Goal: Task Accomplishment & Management: Manage account settings

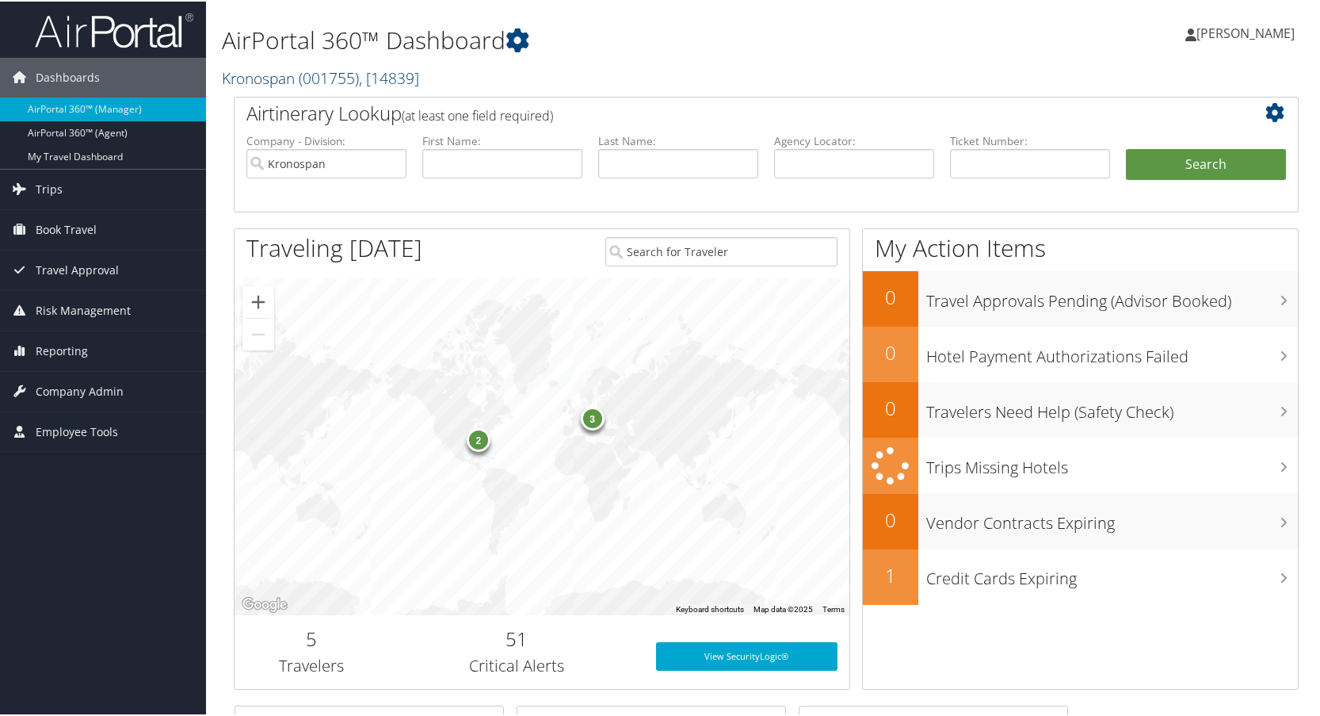
click at [274, 71] on link "Kronospan ( 001755 ) , [ 14839 ]" at bounding box center [320, 76] width 197 height 21
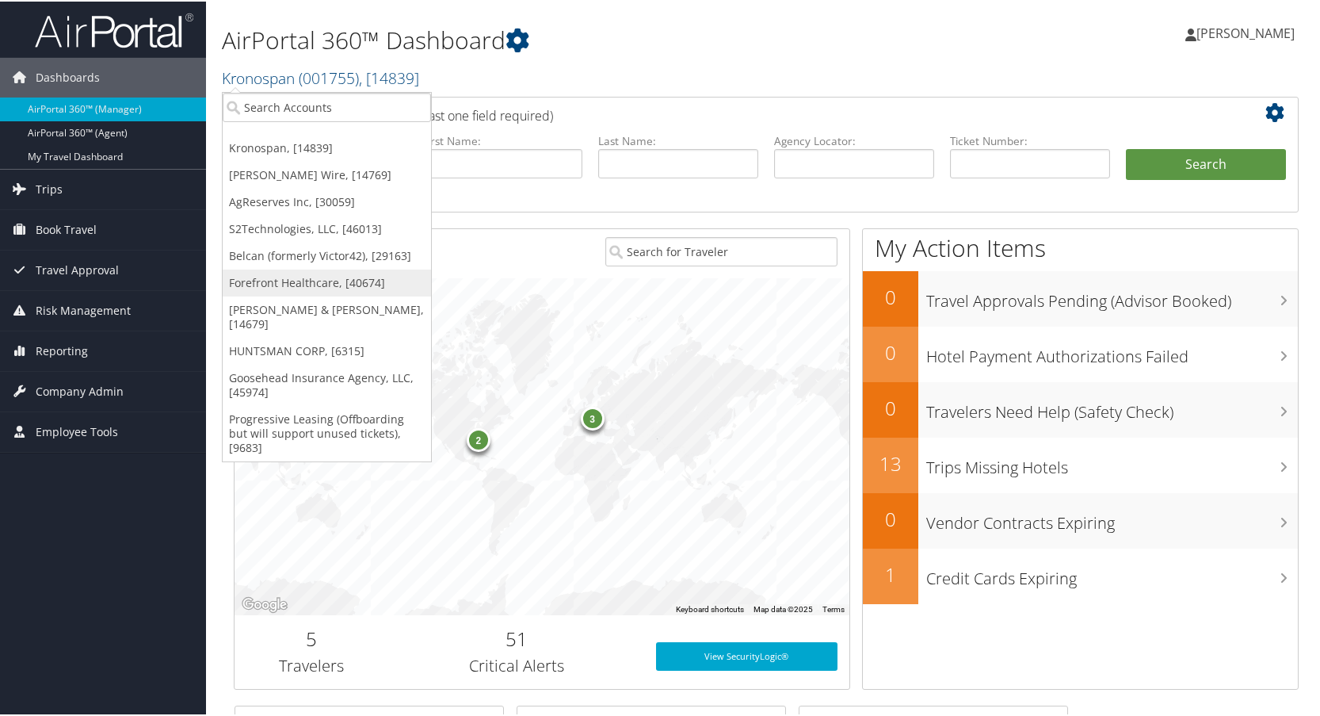
click at [275, 282] on link "Forefront Healthcare, [40674]" at bounding box center [327, 281] width 208 height 27
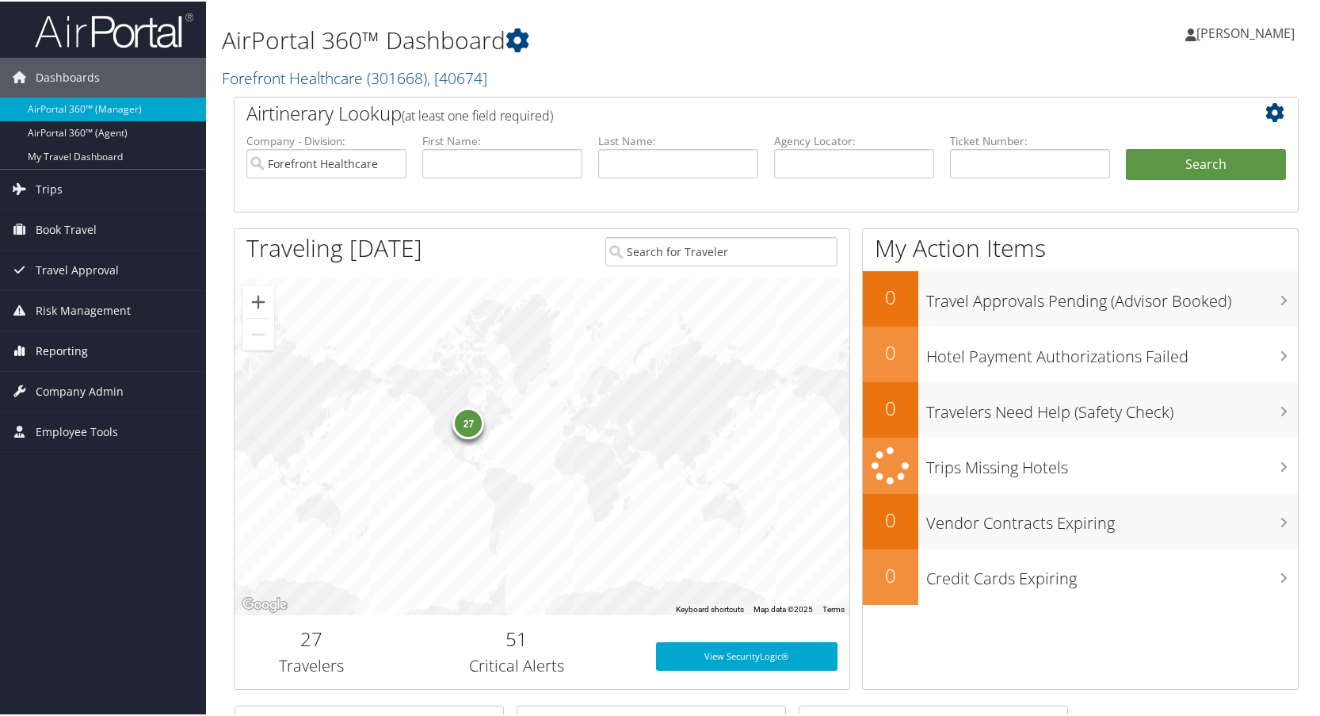
click at [49, 344] on span "Reporting" at bounding box center [62, 350] width 52 height 40
click at [68, 482] on span "Company Admin" at bounding box center [80, 485] width 88 height 40
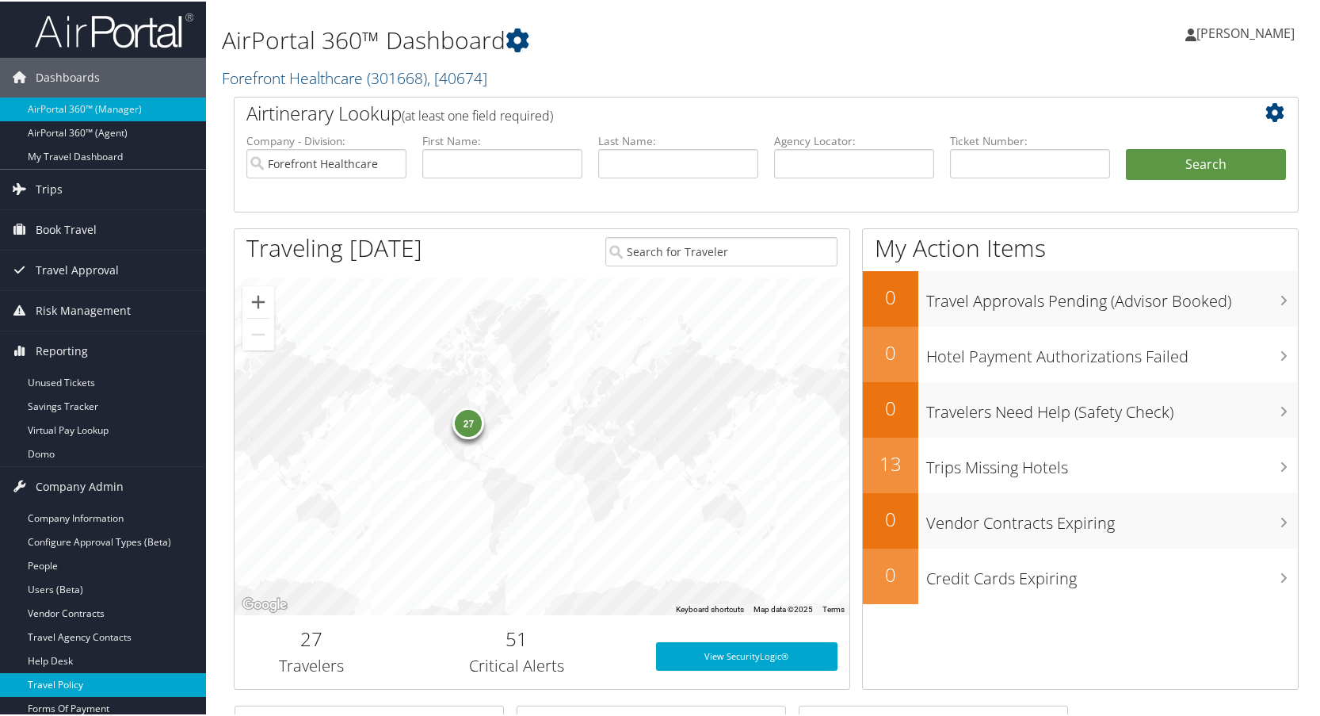
click at [68, 680] on link "Travel Policy" at bounding box center [103, 683] width 206 height 24
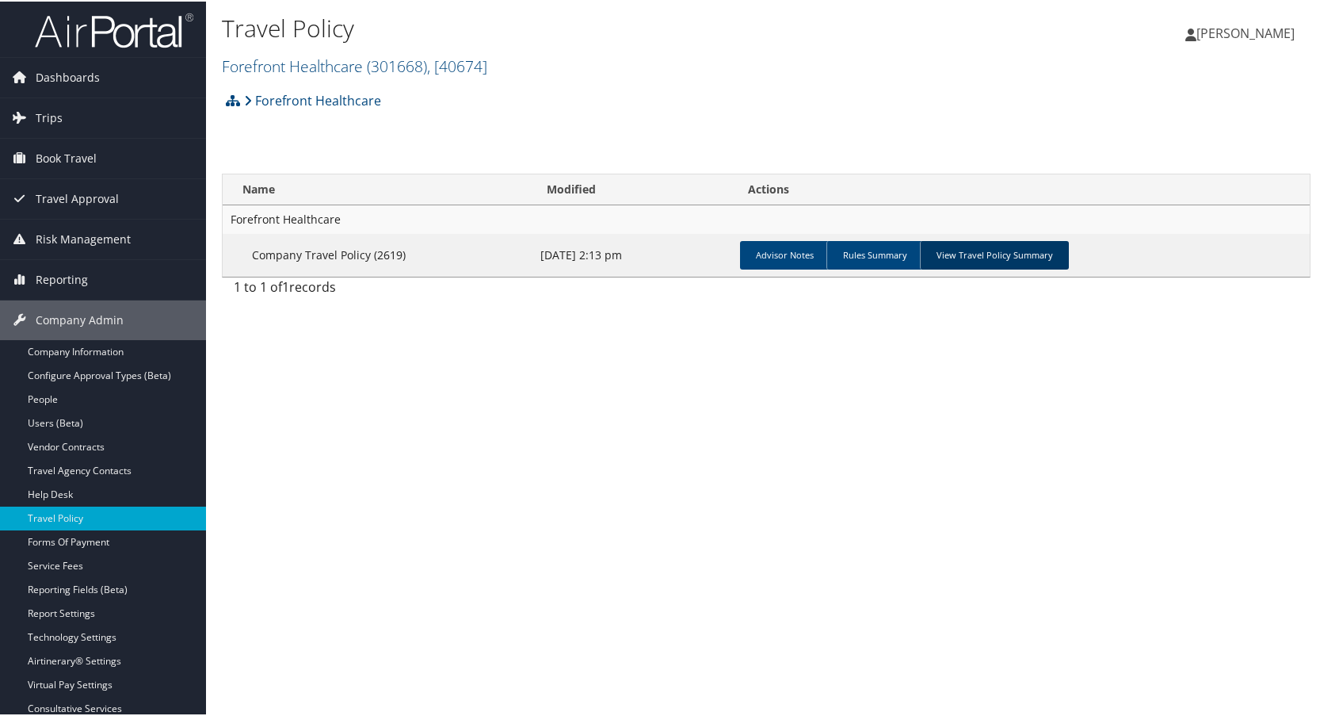
click at [1017, 254] on link "View Travel Policy Summary" at bounding box center [994, 253] width 149 height 29
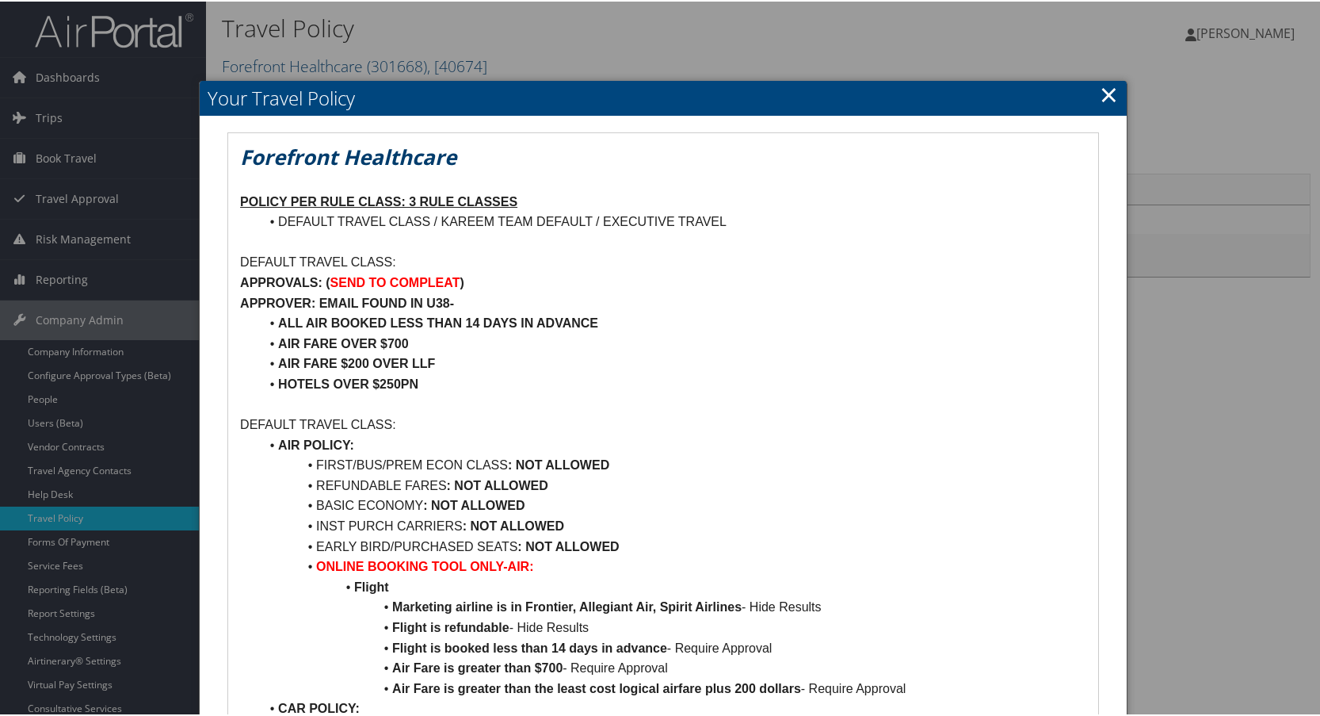
click at [1100, 88] on link "×" at bounding box center [1109, 93] width 18 height 32
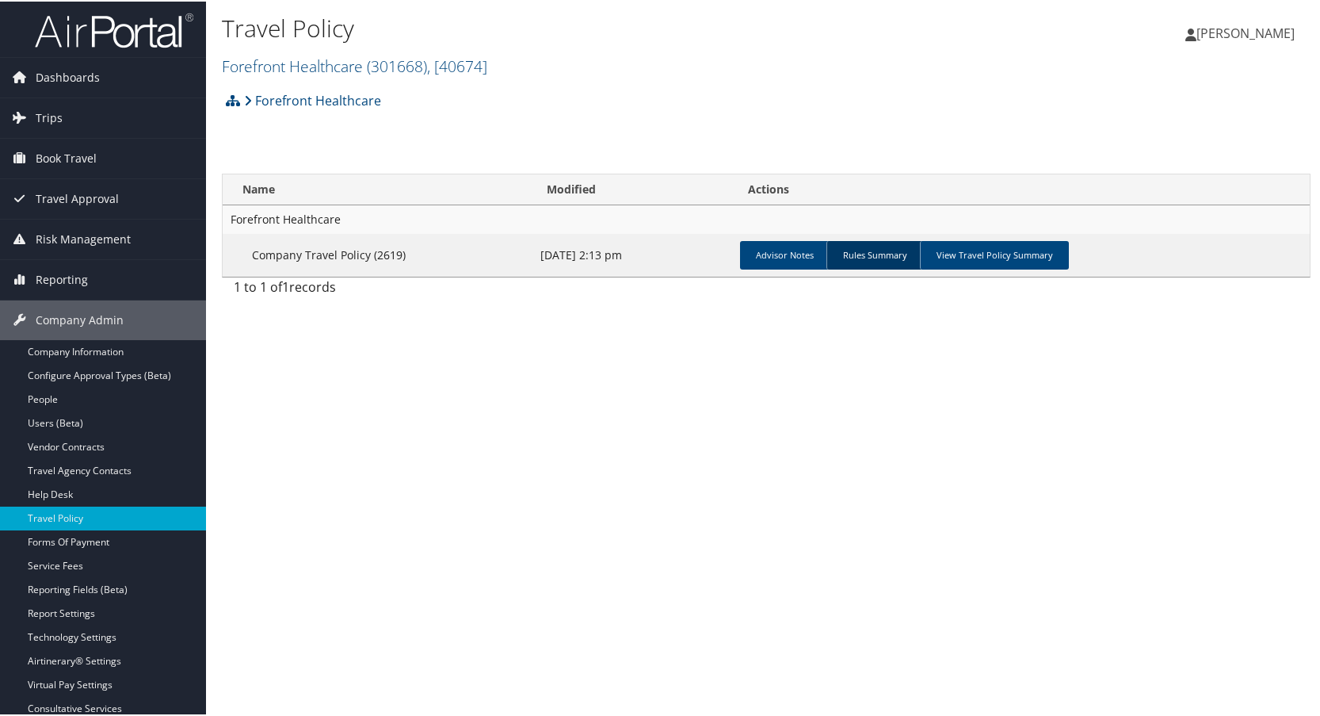
click at [861, 253] on link "Rules Summary" at bounding box center [875, 253] width 97 height 29
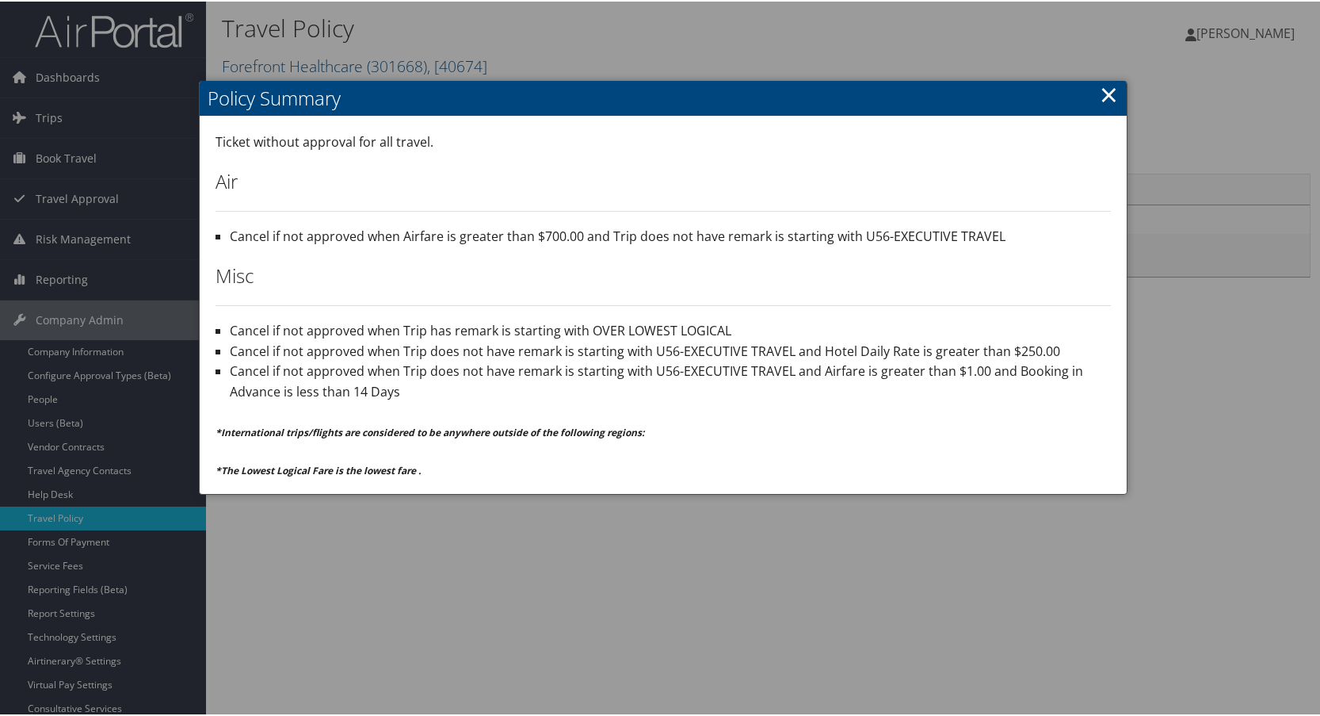
click at [1100, 96] on link "×" at bounding box center [1109, 93] width 18 height 32
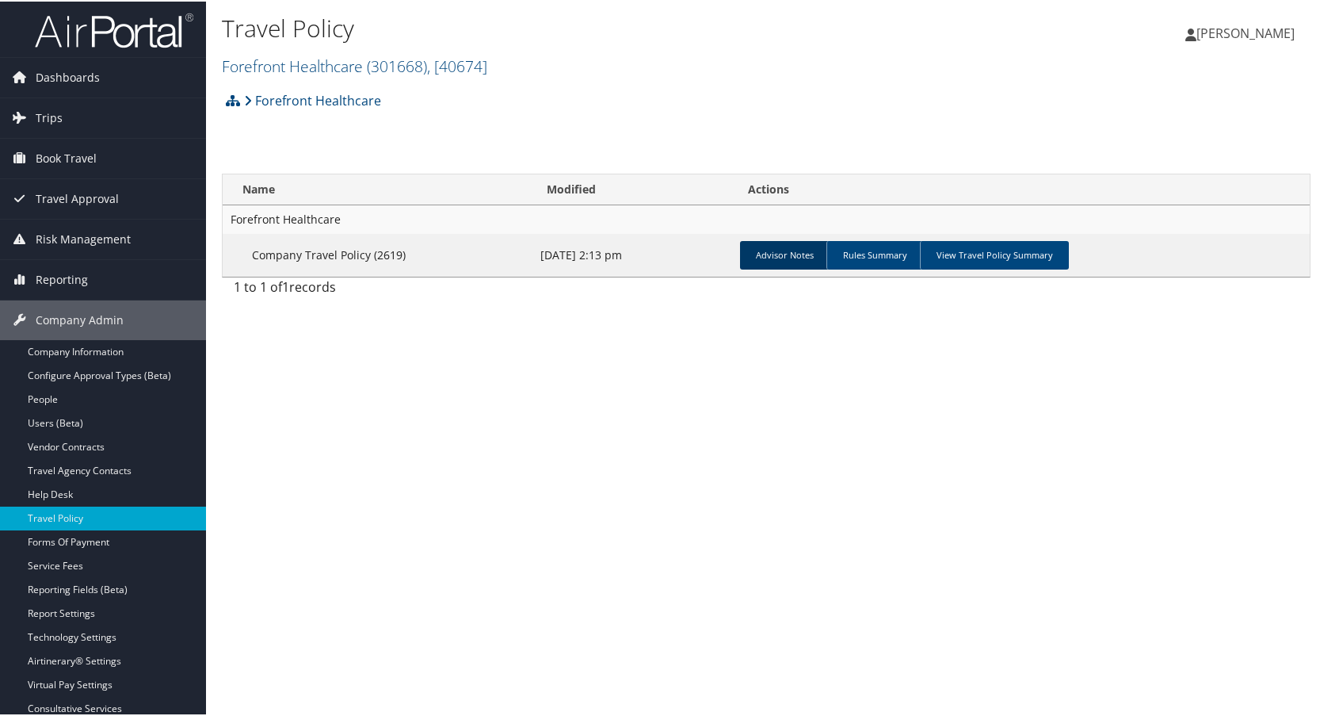
click at [769, 261] on link "Advisor Notes" at bounding box center [785, 253] width 90 height 29
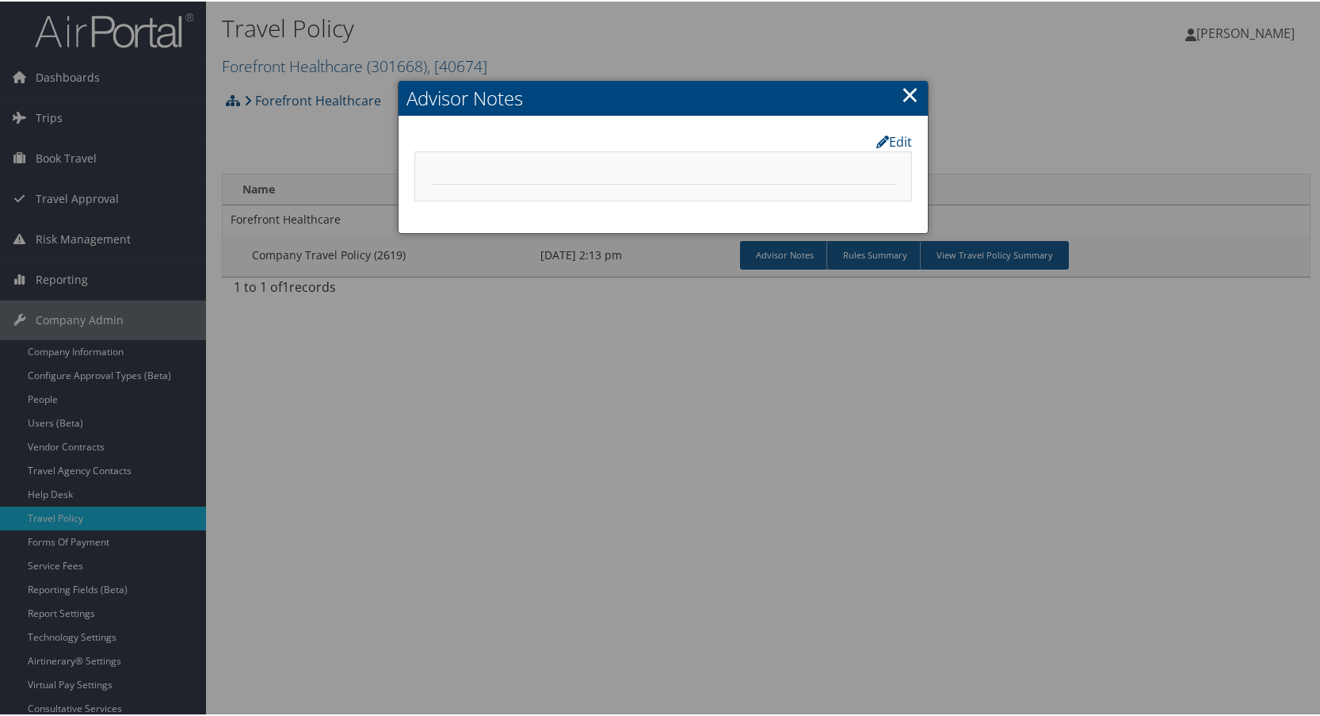
click at [907, 95] on link "×" at bounding box center [910, 93] width 18 height 32
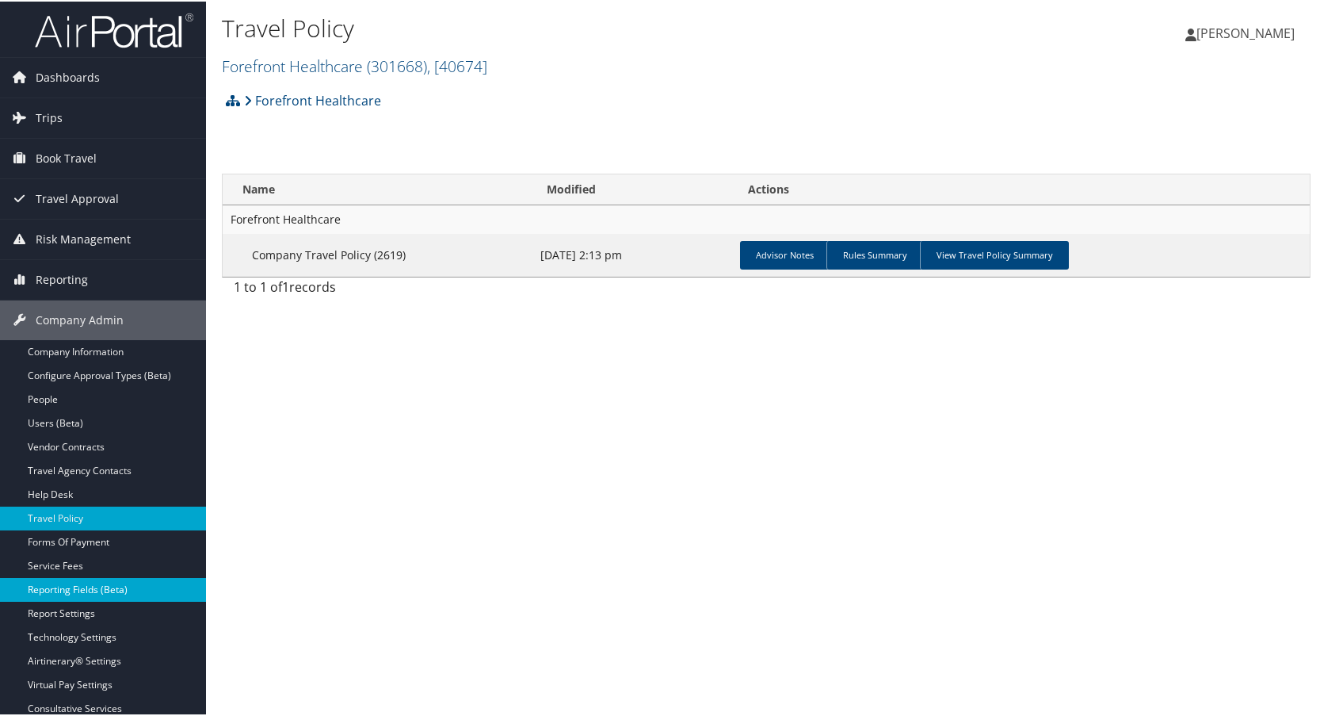
click at [61, 582] on link "Reporting Fields (Beta)" at bounding box center [103, 588] width 206 height 24
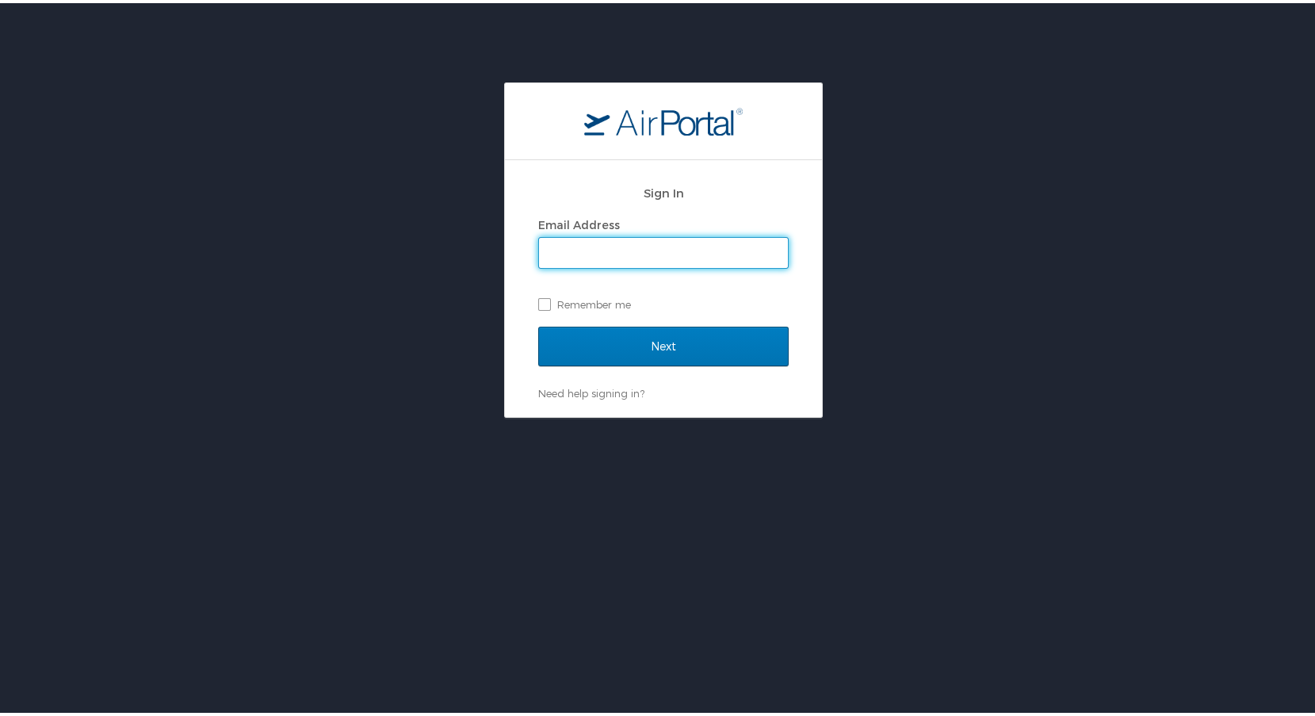
type input "lisa.bunch@cbtravel.com"
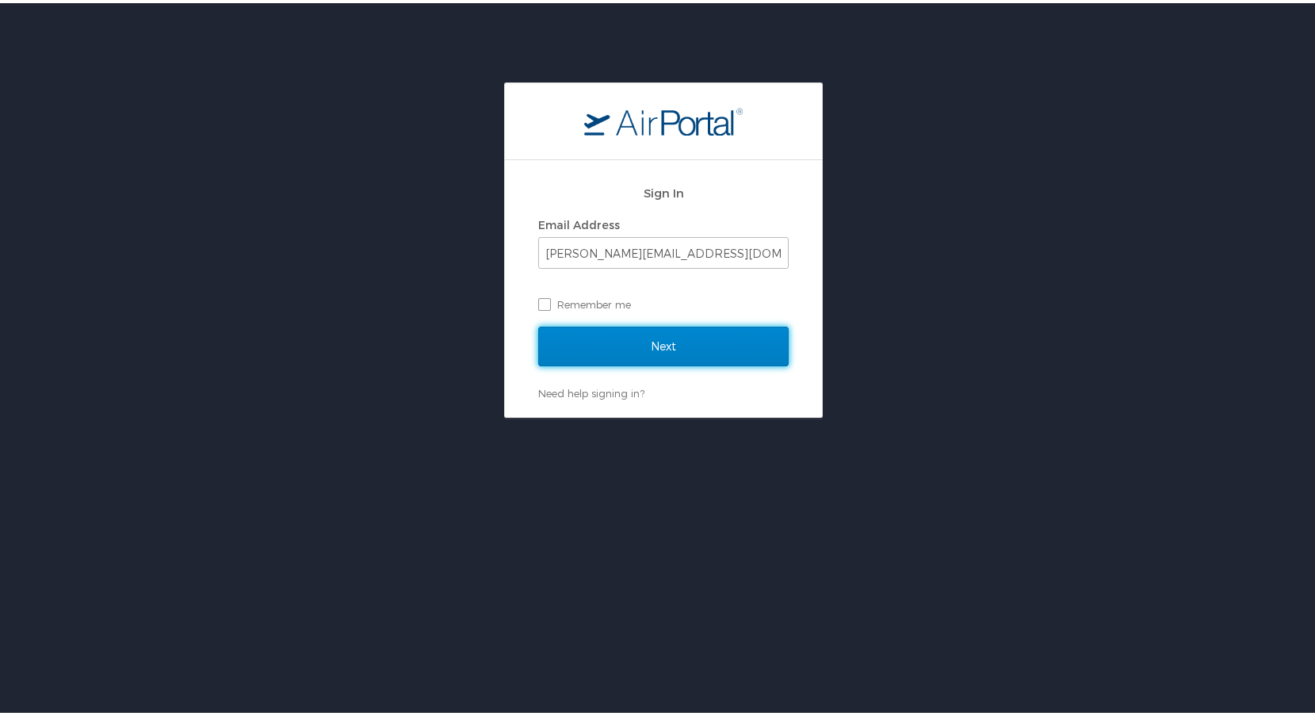
click at [700, 345] on input "Next" at bounding box center [663, 343] width 250 height 40
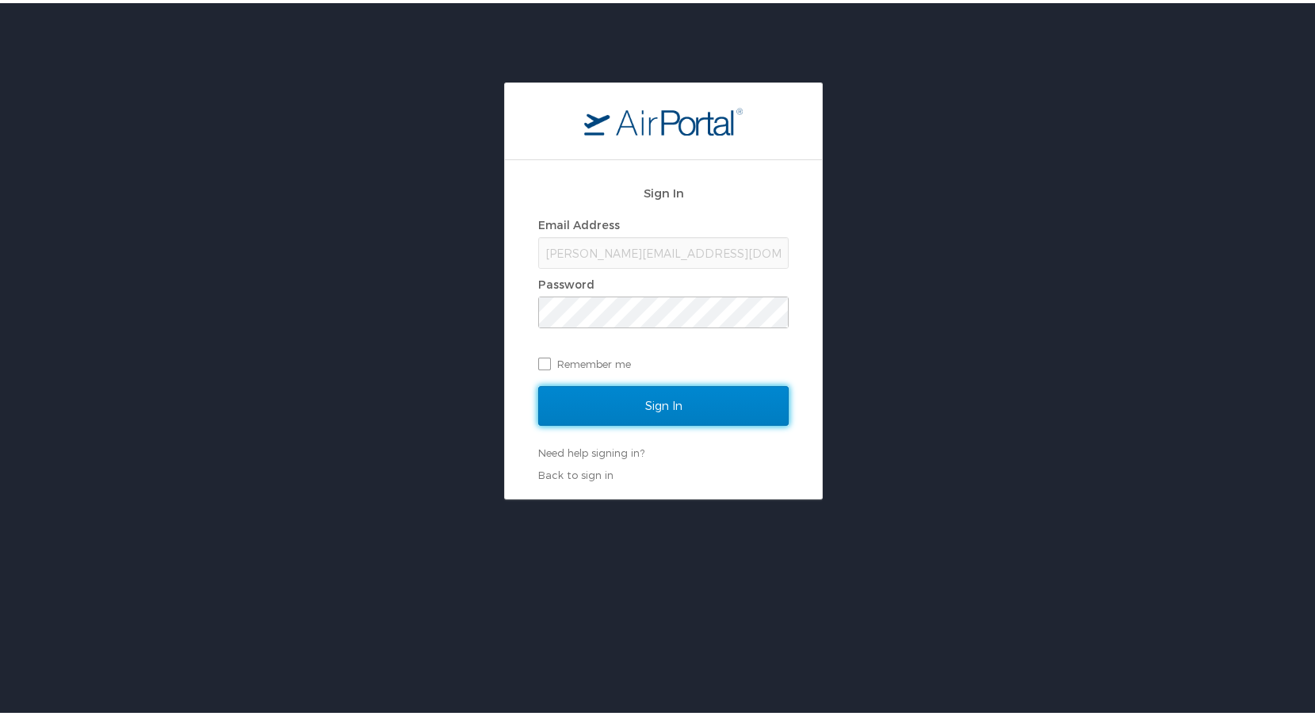
click at [701, 413] on input "Sign In" at bounding box center [663, 403] width 250 height 40
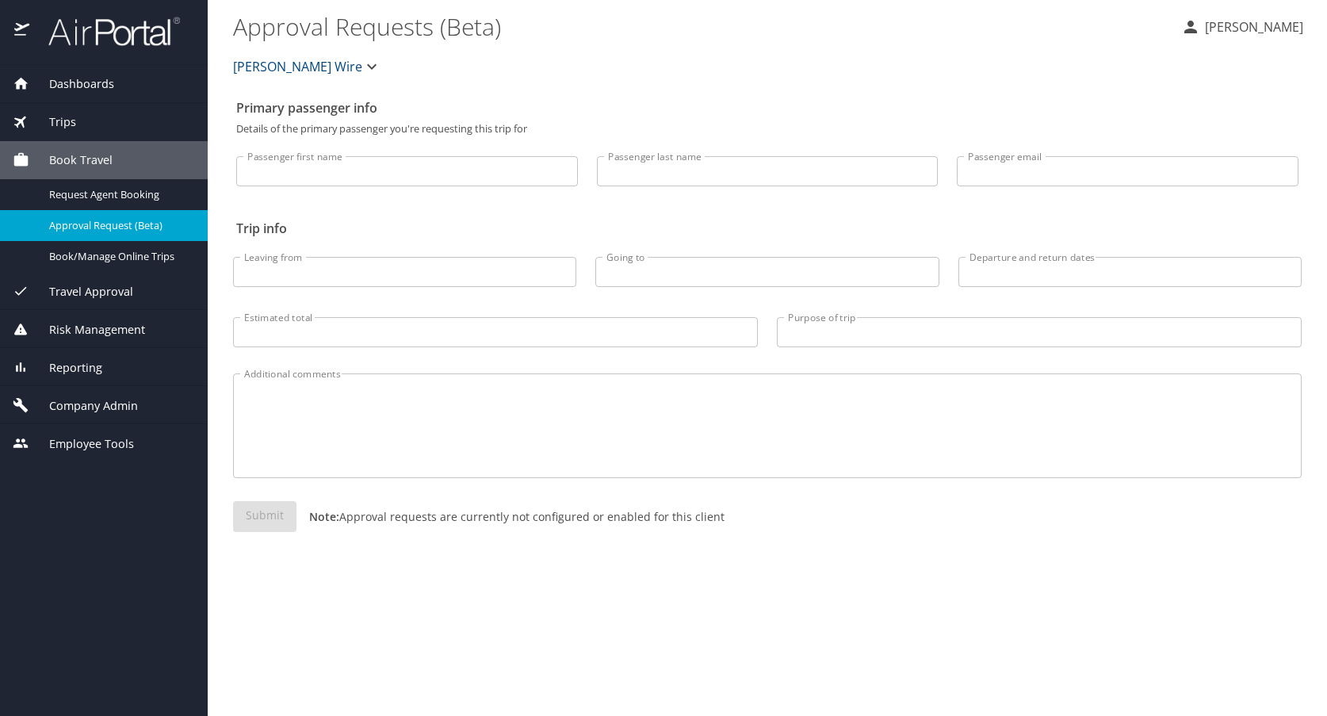
click at [274, 63] on span "[PERSON_NAME] Wire" at bounding box center [297, 66] width 129 height 22
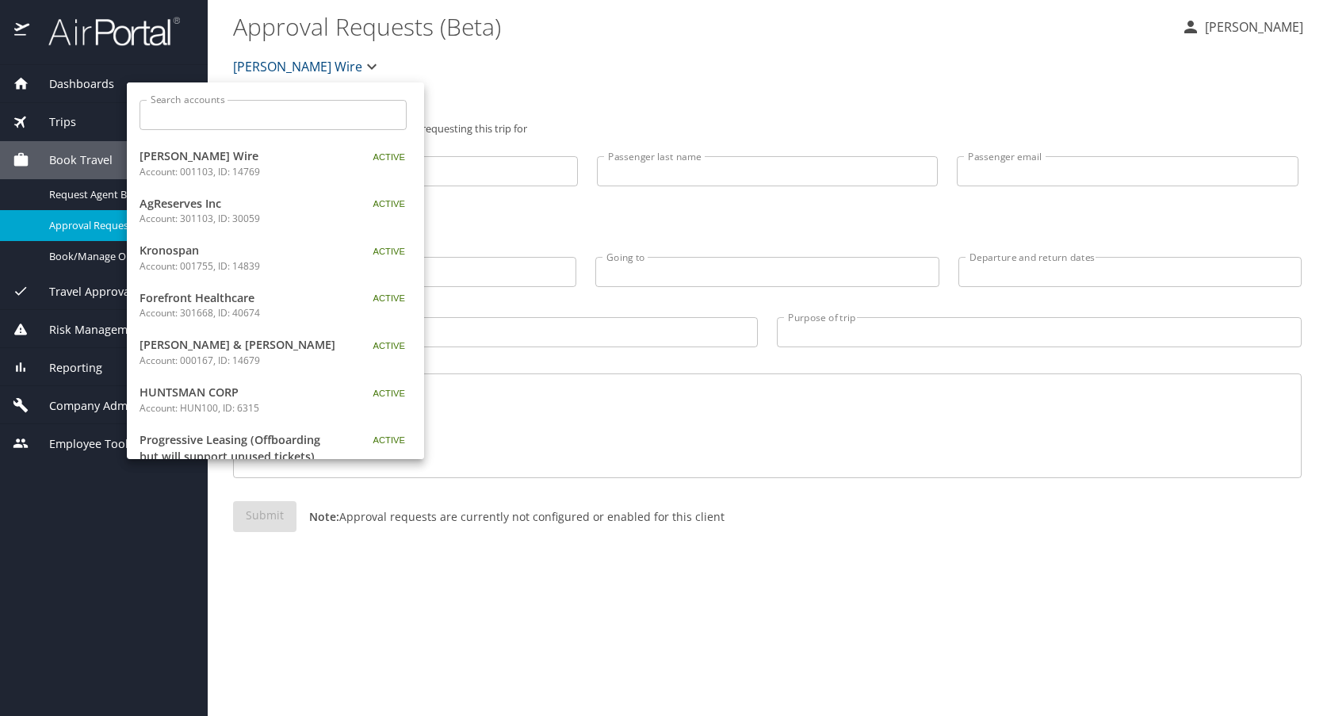
click at [207, 307] on p "Account: 301668, ID: 40674" at bounding box center [238, 313] width 198 height 14
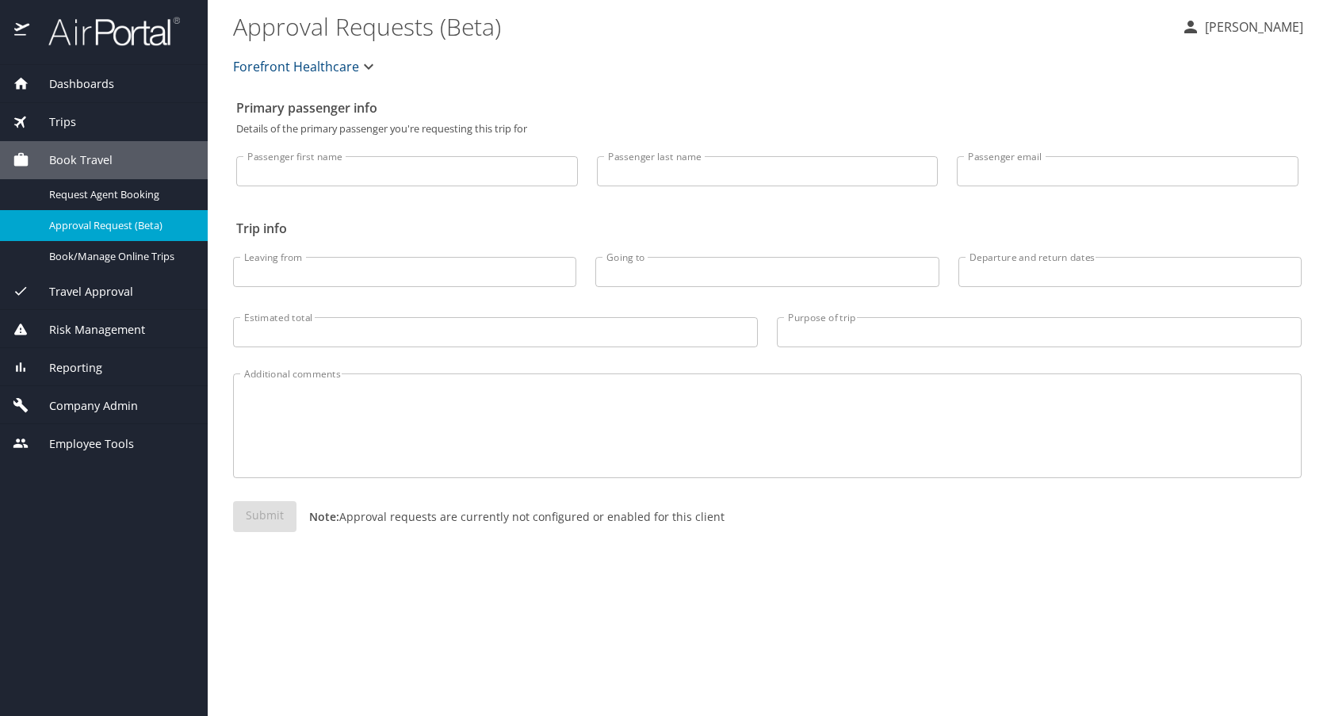
click at [65, 360] on span "Reporting" at bounding box center [65, 367] width 73 height 17
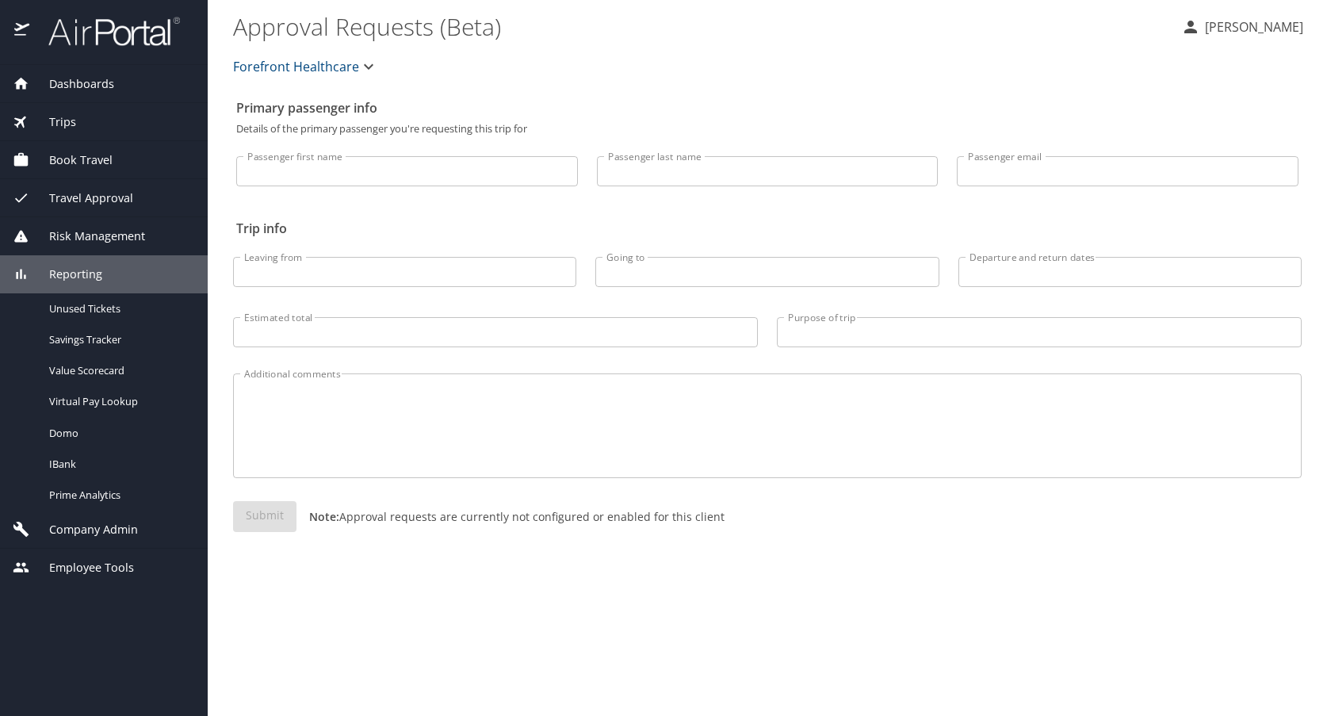
click at [94, 526] on span "Company Admin" at bounding box center [83, 529] width 109 height 17
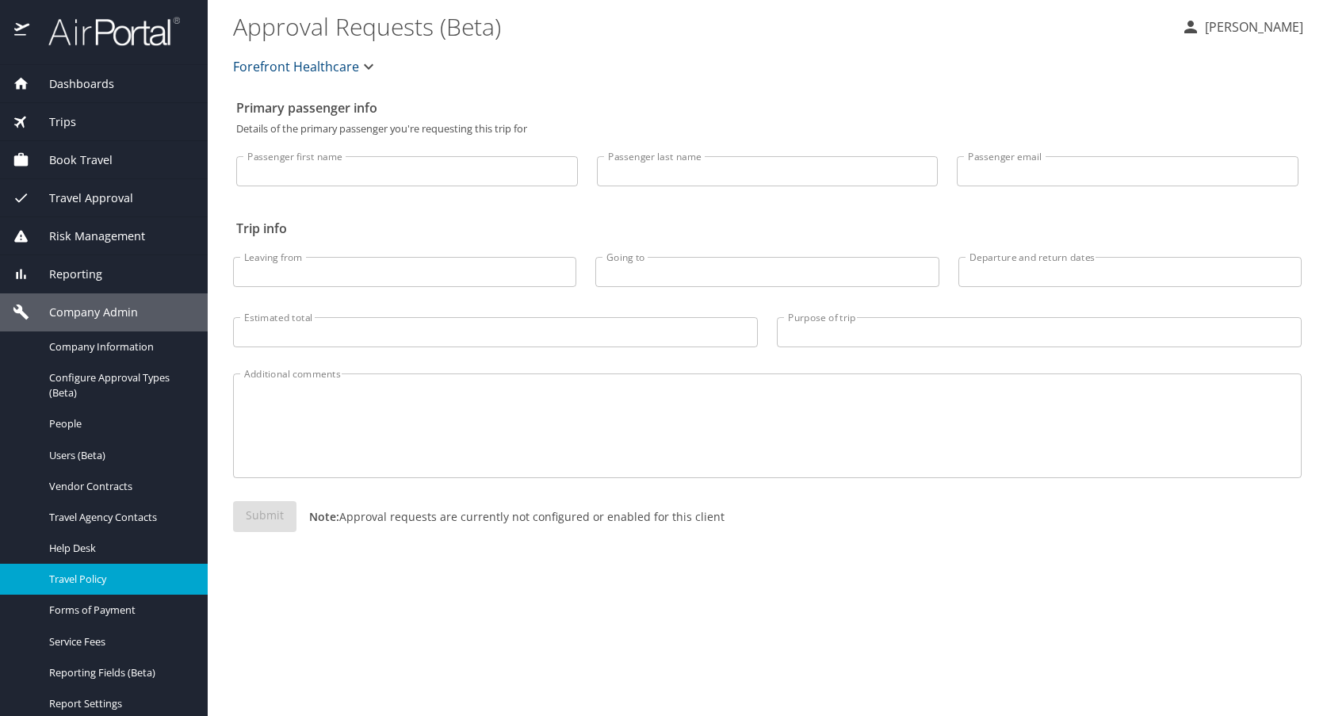
click at [86, 575] on span "Travel Policy" at bounding box center [118, 578] width 139 height 15
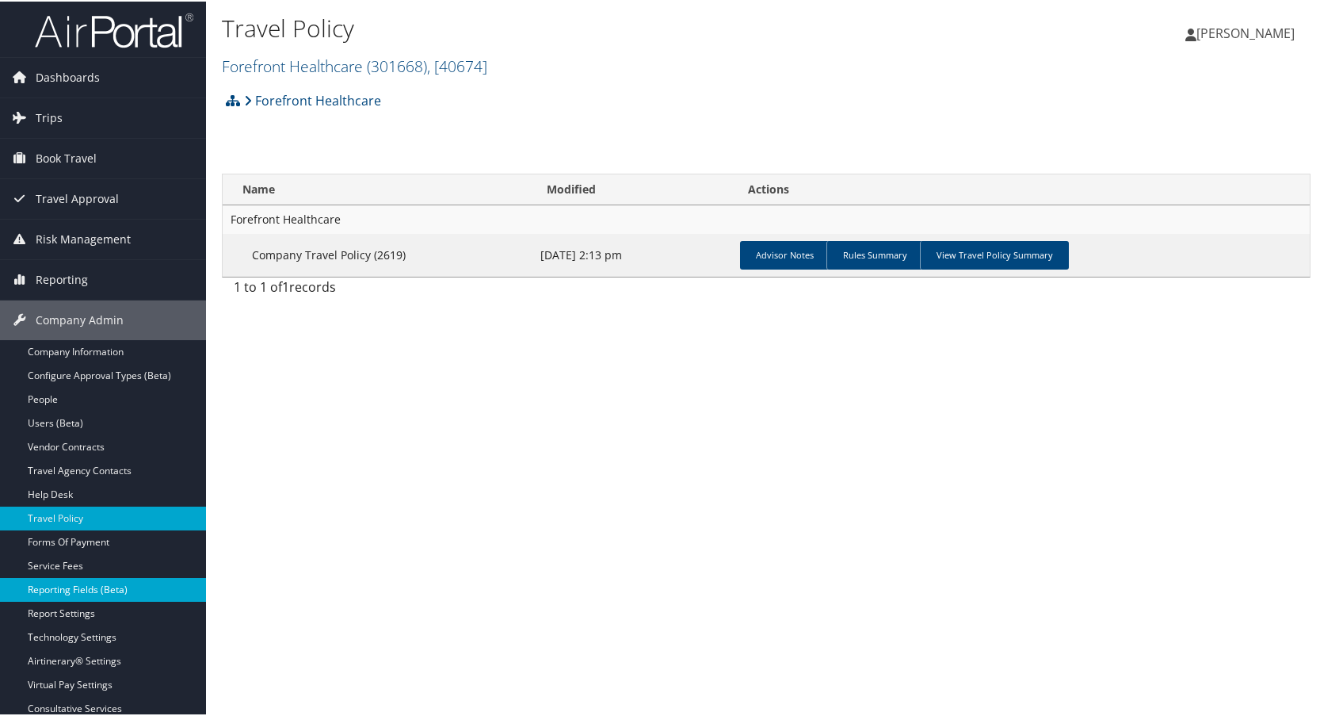
click at [73, 592] on link "Reporting Fields (Beta)" at bounding box center [103, 588] width 206 height 24
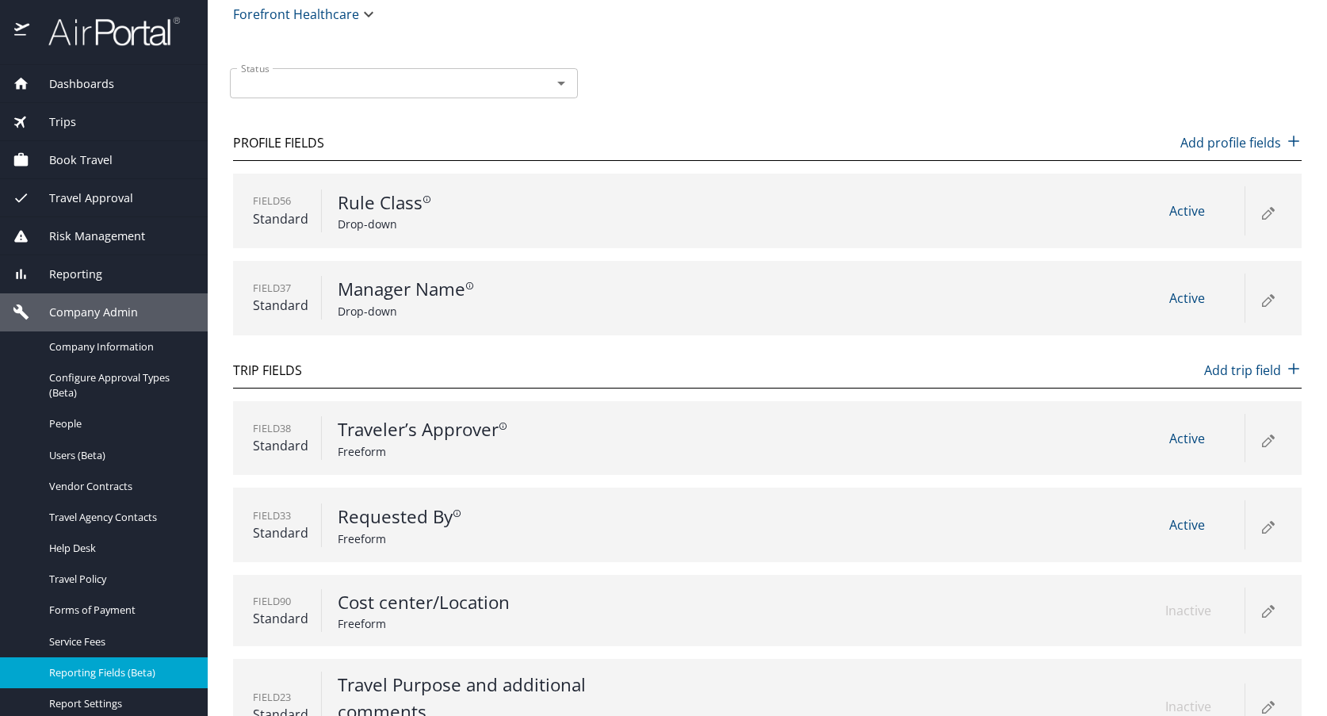
scroll to position [103, 0]
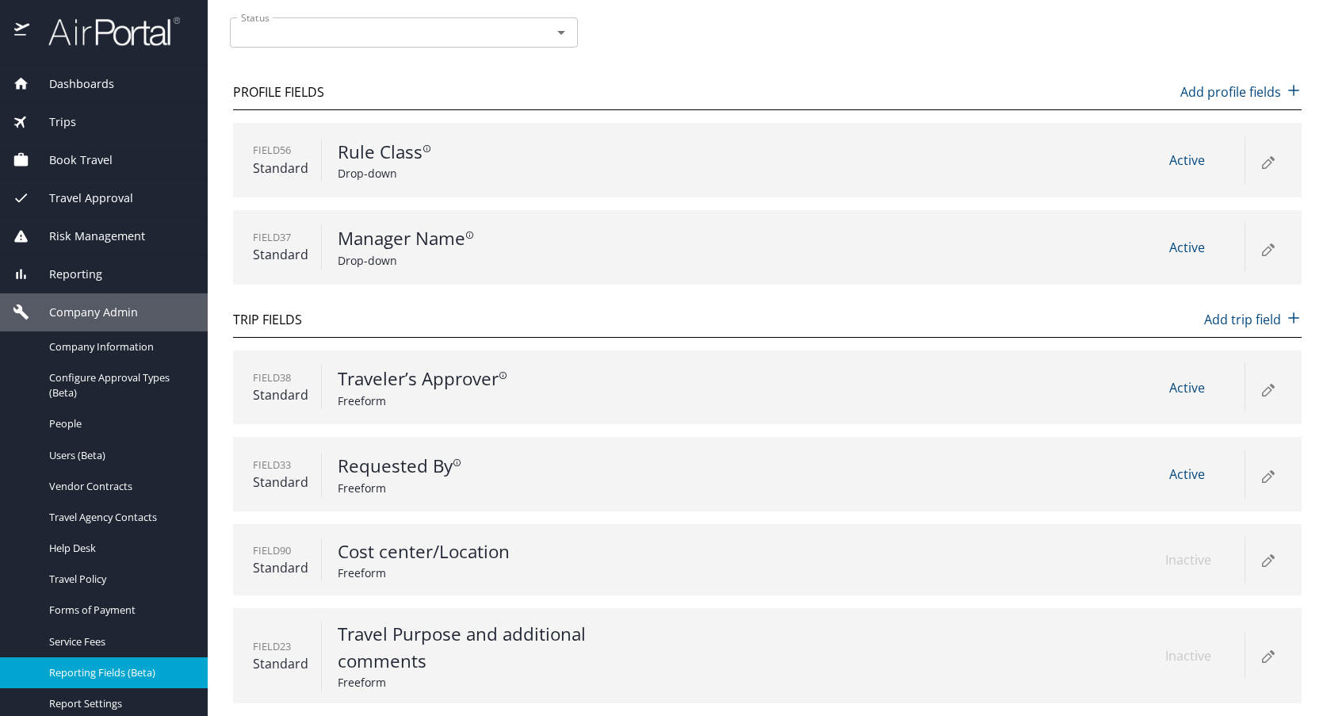
click at [1262, 391] on icon at bounding box center [1266, 391] width 9 height 9
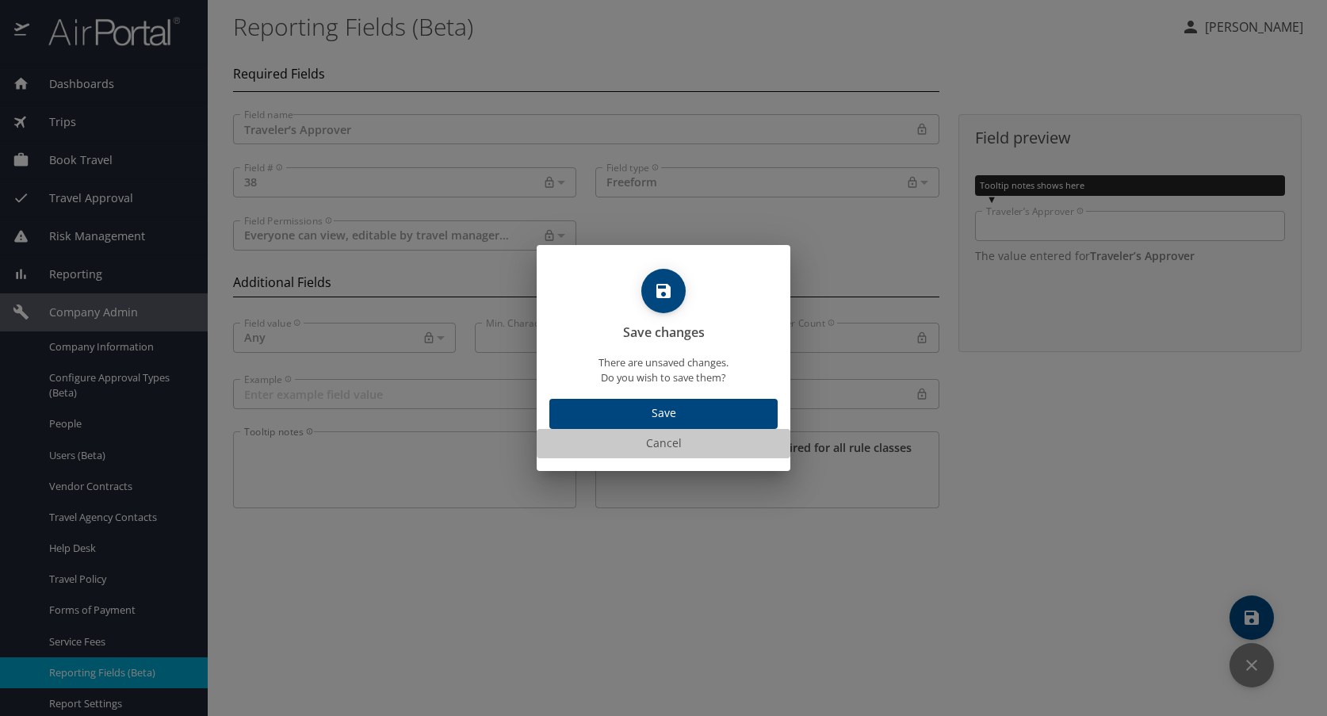
click at [653, 442] on span "Cancel" at bounding box center [663, 443] width 241 height 20
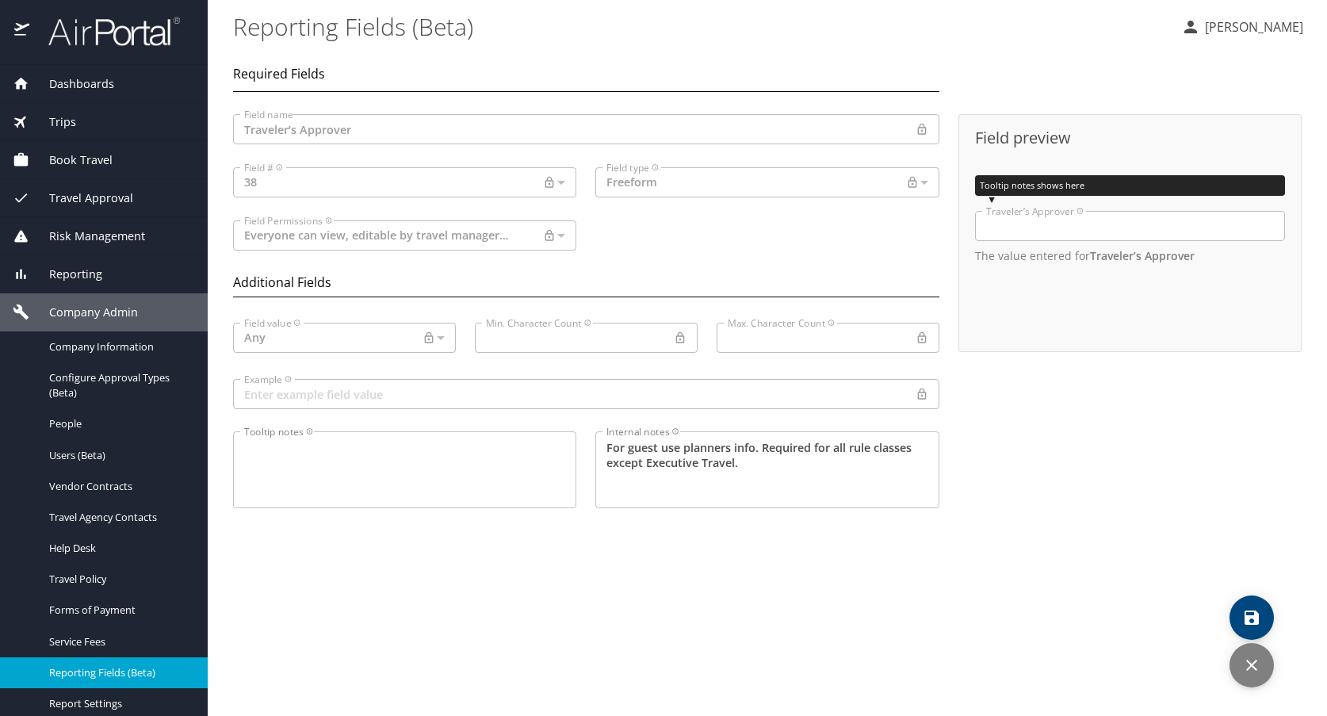
click at [92, 675] on span "Reporting Fields (Beta)" at bounding box center [118, 672] width 139 height 15
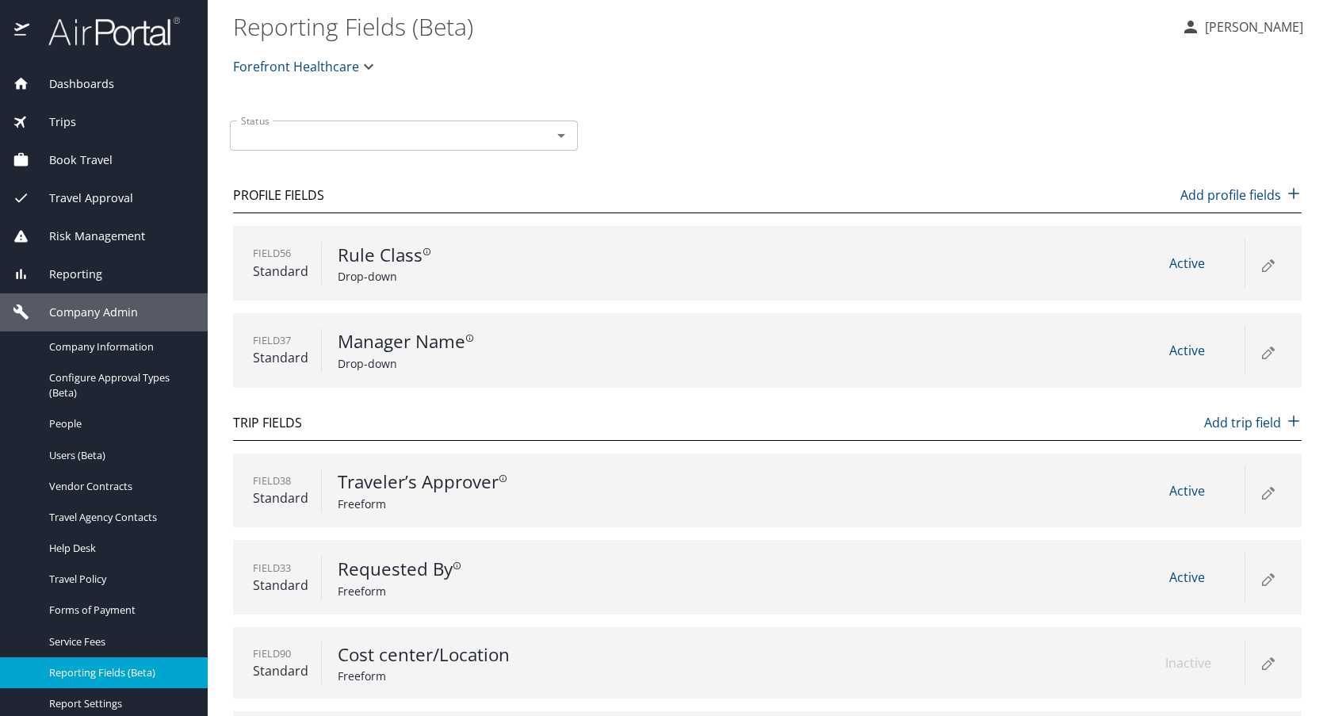
click at [1262, 350] on icon at bounding box center [1266, 353] width 9 height 9
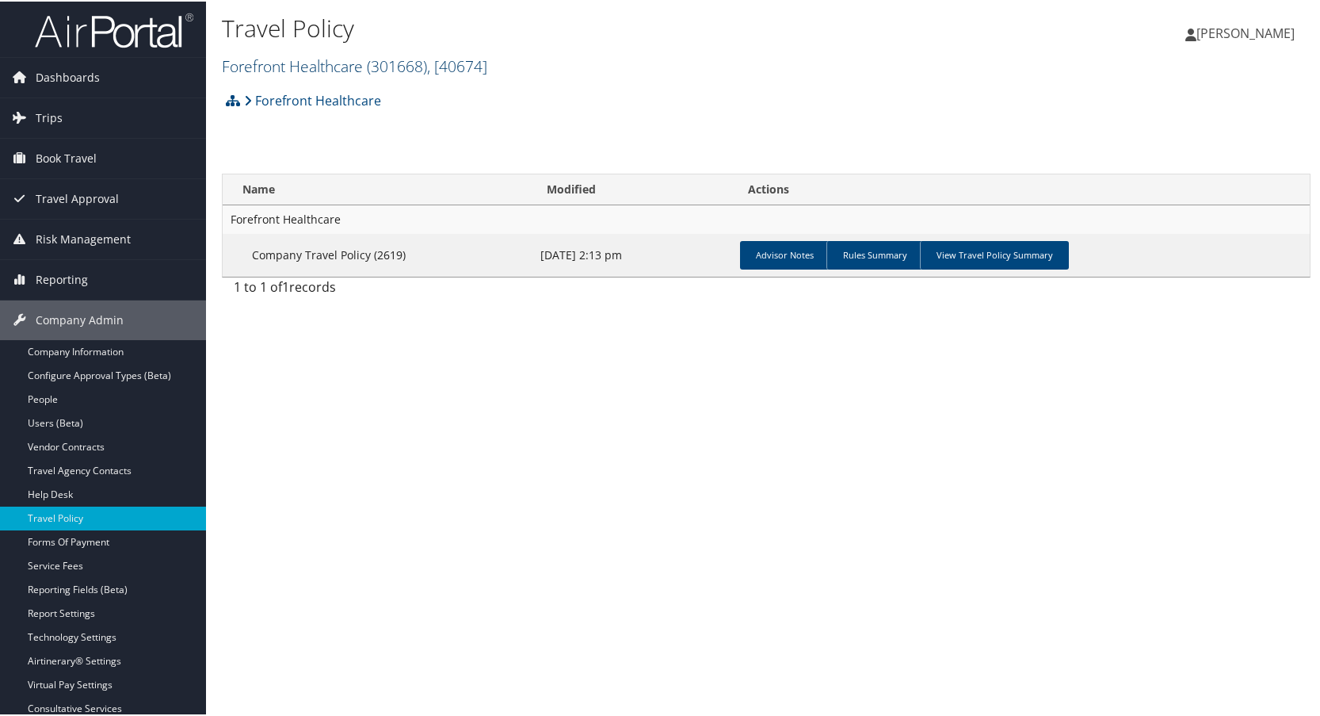
click at [307, 66] on link "Forefront Healthcare ( 301668 ) , [ 40674 ]" at bounding box center [354, 64] width 265 height 21
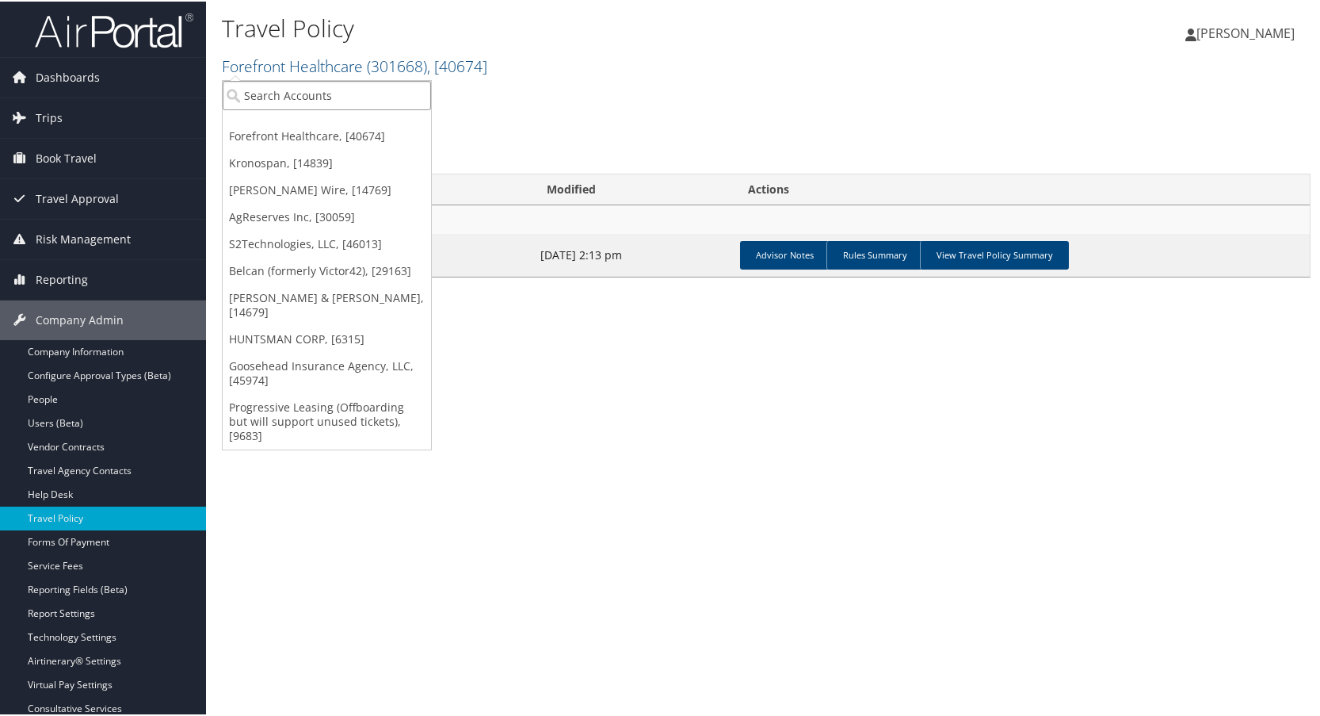
click at [296, 98] on input "search" at bounding box center [327, 93] width 208 height 29
type input "lifewave"
click at [289, 130] on div "Account" at bounding box center [330, 137] width 232 height 14
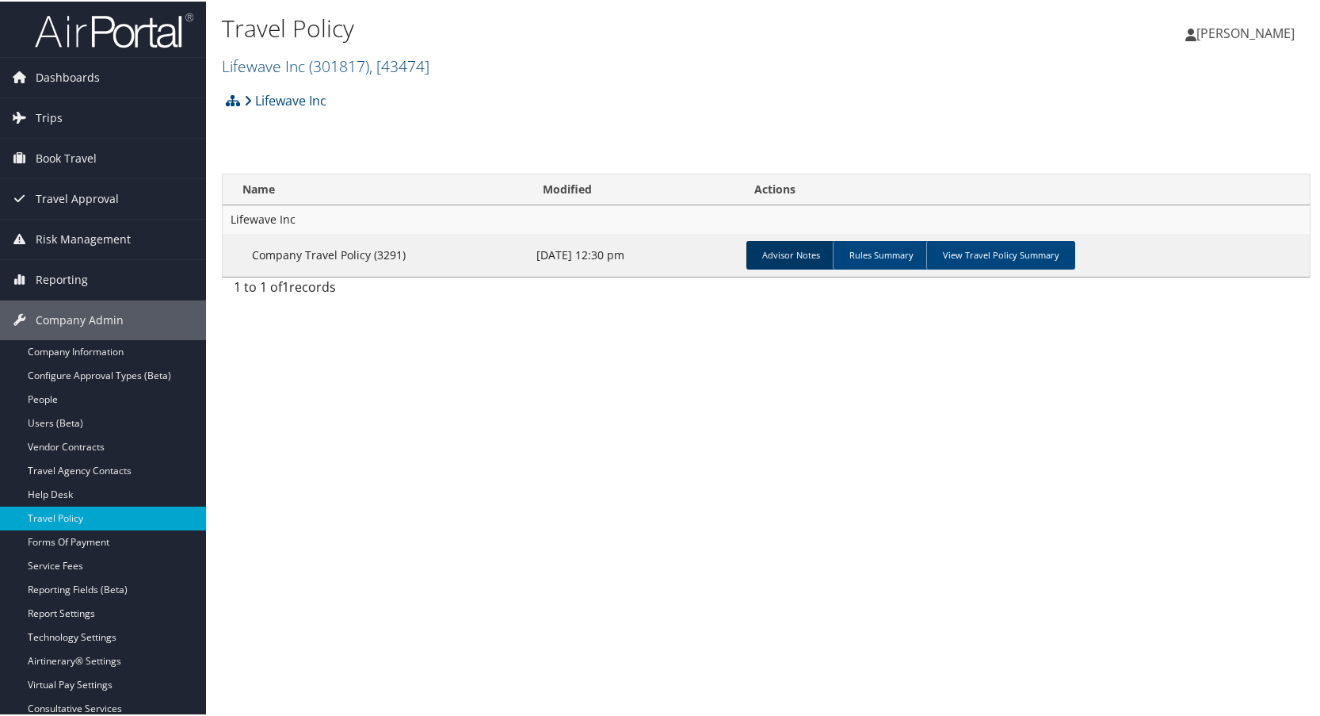
click at [789, 256] on link "Advisor Notes" at bounding box center [792, 253] width 90 height 29
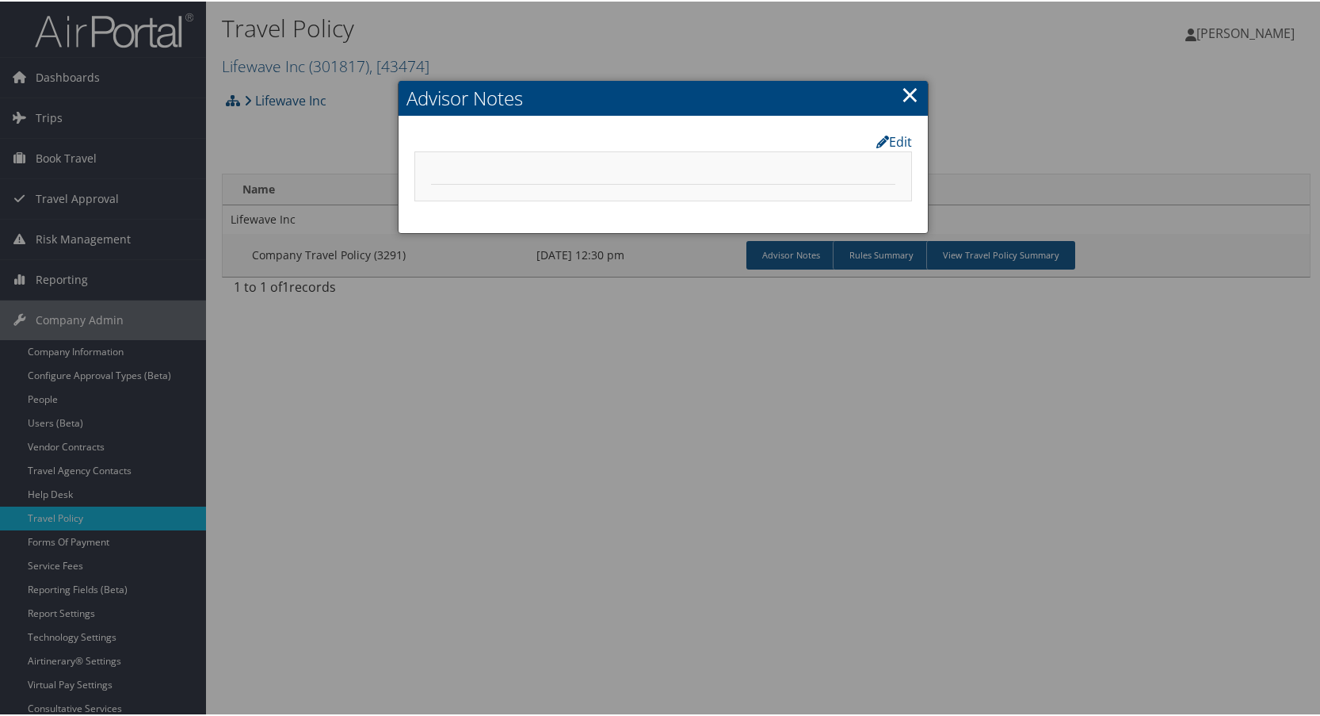
click at [910, 90] on link "×" at bounding box center [910, 93] width 18 height 32
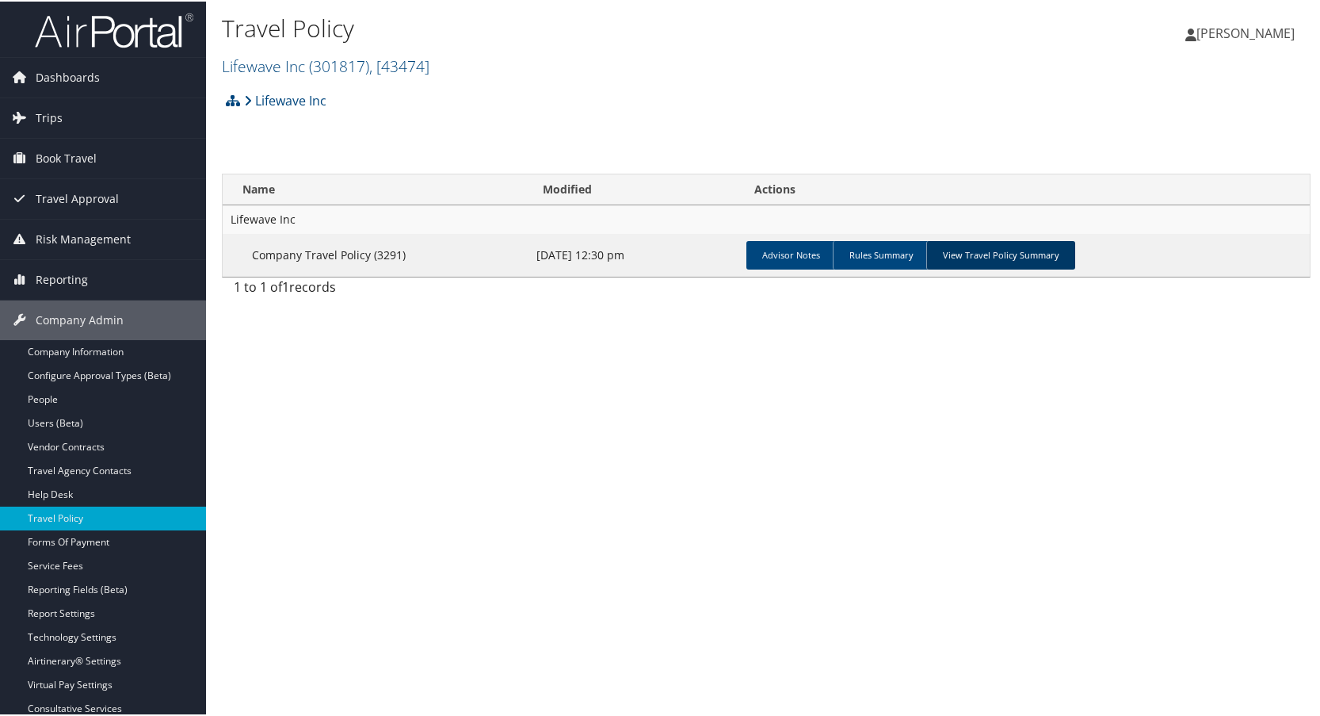
click at [982, 250] on link "View Travel Policy Summary" at bounding box center [1000, 253] width 149 height 29
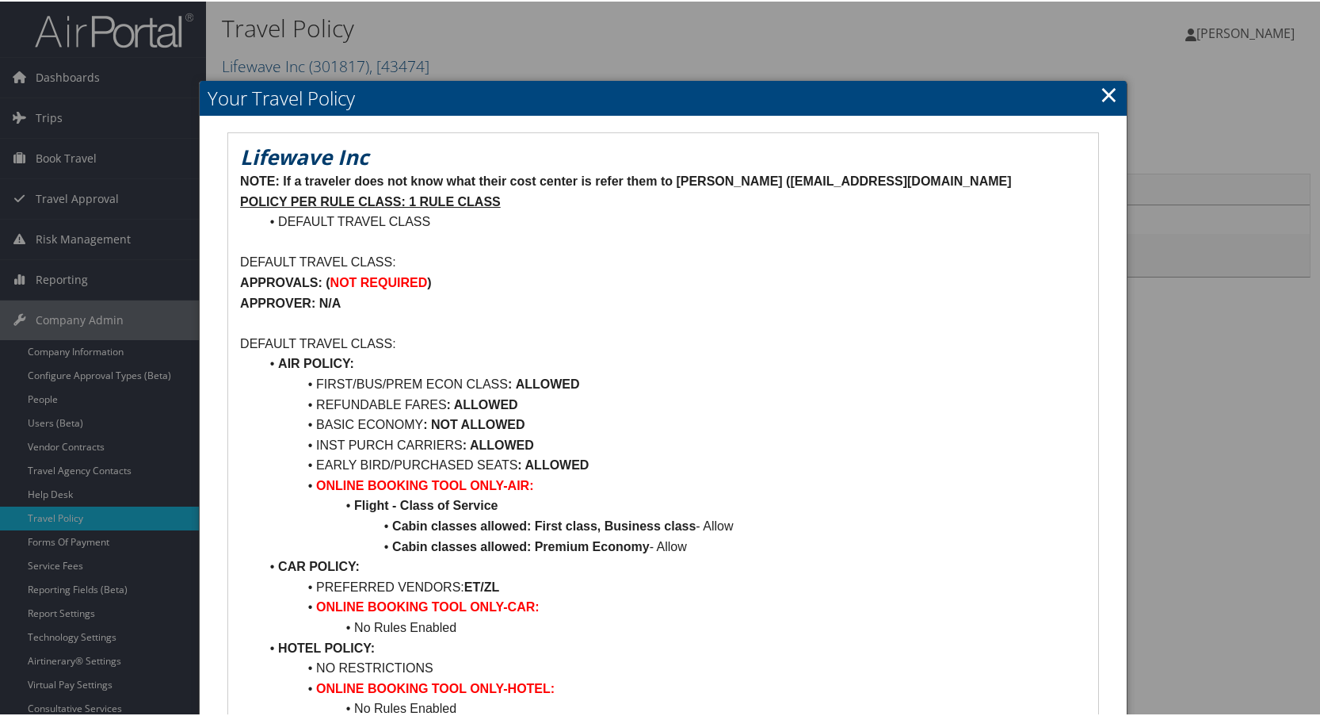
click at [1109, 89] on link "×" at bounding box center [1109, 93] width 18 height 32
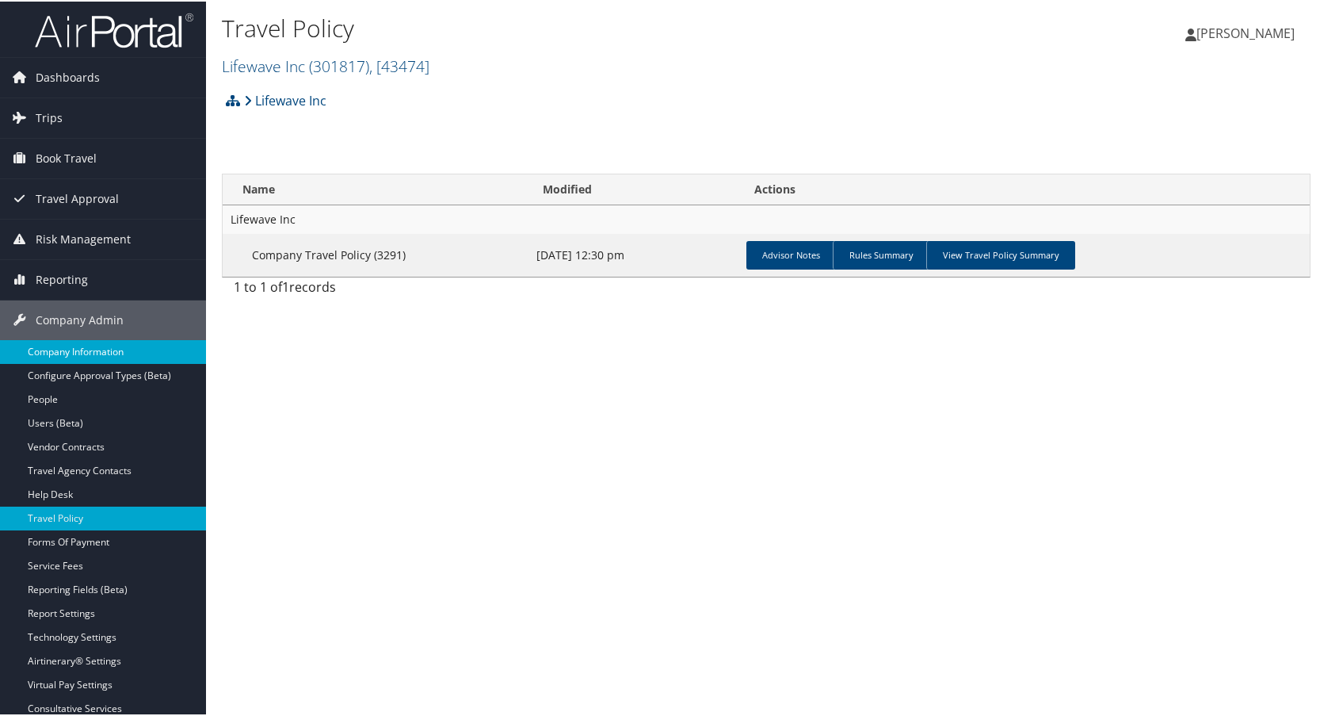
click at [76, 348] on link "Company Information" at bounding box center [103, 350] width 206 height 24
